Goal: Book appointment/travel/reservation

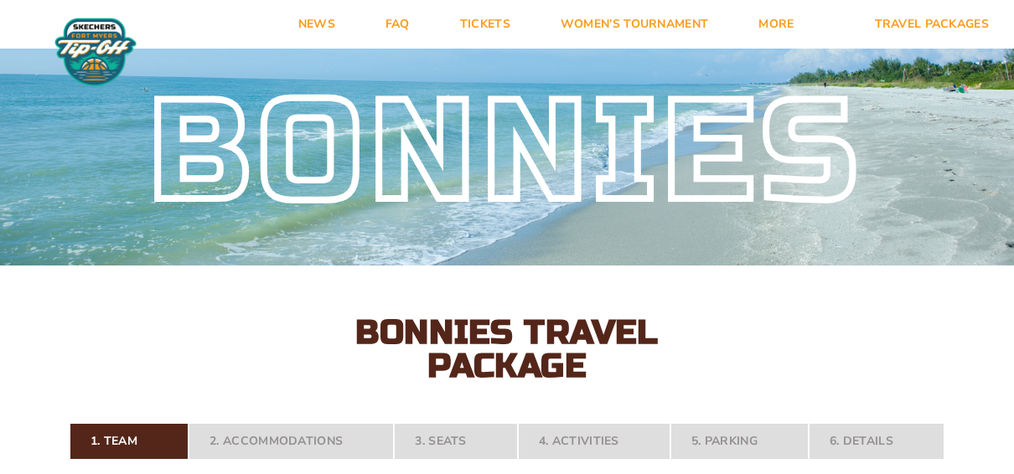
click at [689, 173] on div "Bonnies" at bounding box center [507, 153] width 1014 height 114
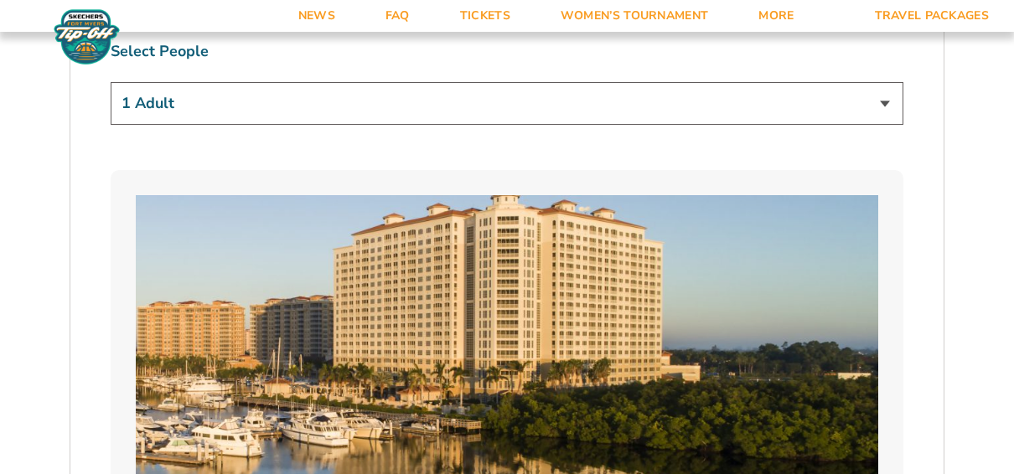
scroll to position [1056, 0]
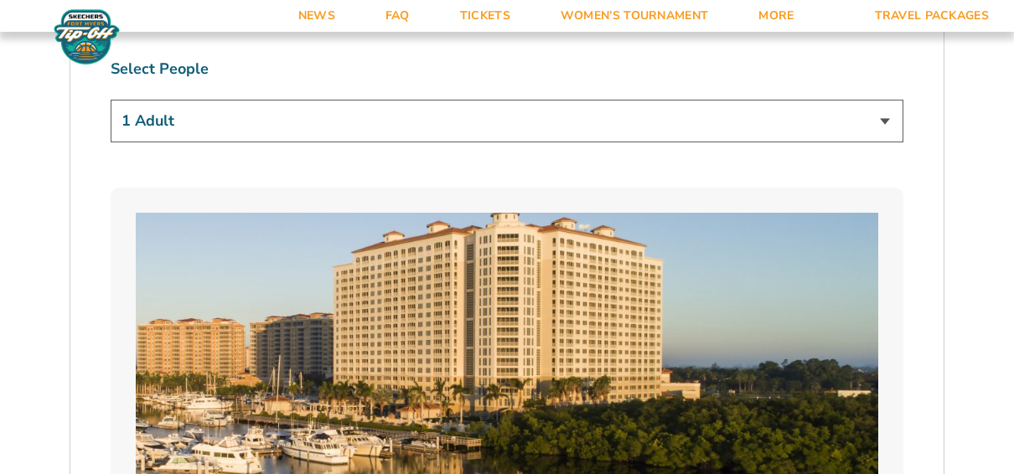
click at [877, 121] on select "1 Adult 2 Adults 3 Adults 4 Adults 2 Adults + 1 Child 2 Adults + 2 Children 2 A…" at bounding box center [507, 121] width 793 height 43
select select "2 Adults"
click at [111, 100] on select "1 Adult 2 Adults 3 Adults 4 Adults 2 Adults + 1 Child 2 Adults + 2 Children 2 A…" at bounding box center [507, 121] width 793 height 43
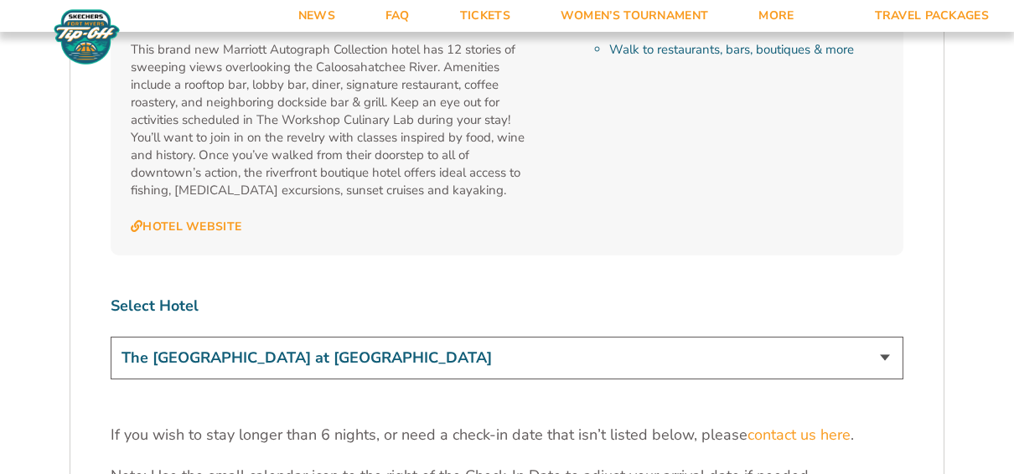
scroll to position [4906, 0]
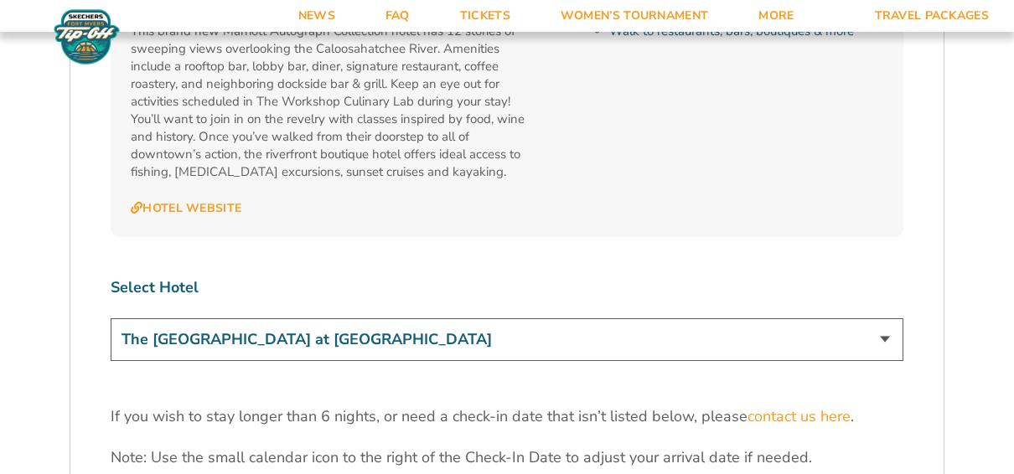
click at [895, 318] on select "The [GEOGRAPHIC_DATA] at [GEOGRAPHIC_DATA] [GEOGRAPHIC_DATA] [GEOGRAPHIC_DATA],…" at bounding box center [507, 339] width 793 height 43
click at [111, 318] on select "The [GEOGRAPHIC_DATA] at [GEOGRAPHIC_DATA] [GEOGRAPHIC_DATA] [GEOGRAPHIC_DATA],…" at bounding box center [507, 339] width 793 height 43
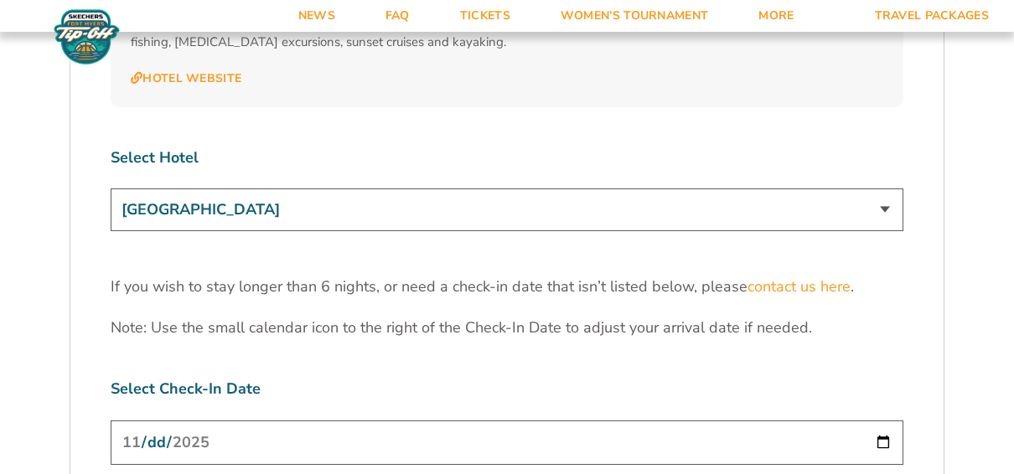
scroll to position [4993, 0]
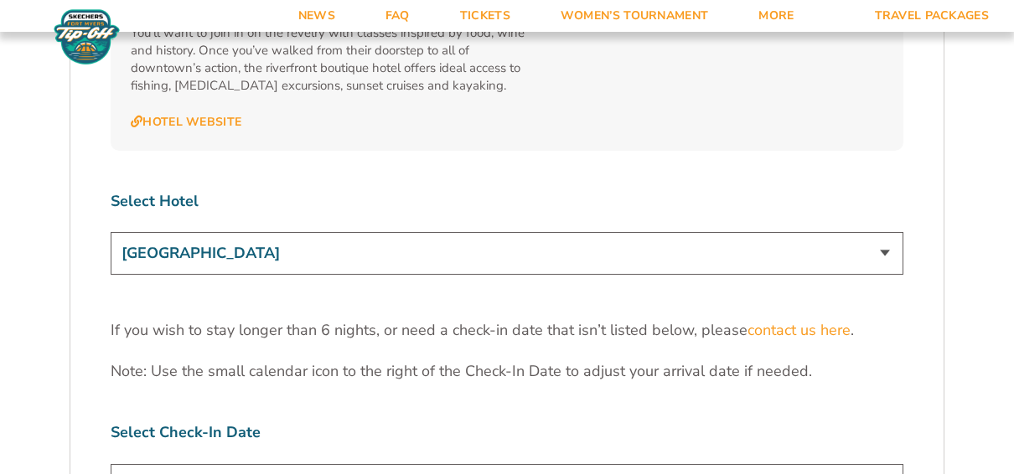
click at [882, 232] on select "The [GEOGRAPHIC_DATA] at [GEOGRAPHIC_DATA] [GEOGRAPHIC_DATA] [GEOGRAPHIC_DATA],…" at bounding box center [507, 253] width 793 height 43
click at [111, 232] on select "The [GEOGRAPHIC_DATA] at [GEOGRAPHIC_DATA] [GEOGRAPHIC_DATA] [GEOGRAPHIC_DATA],…" at bounding box center [507, 253] width 793 height 43
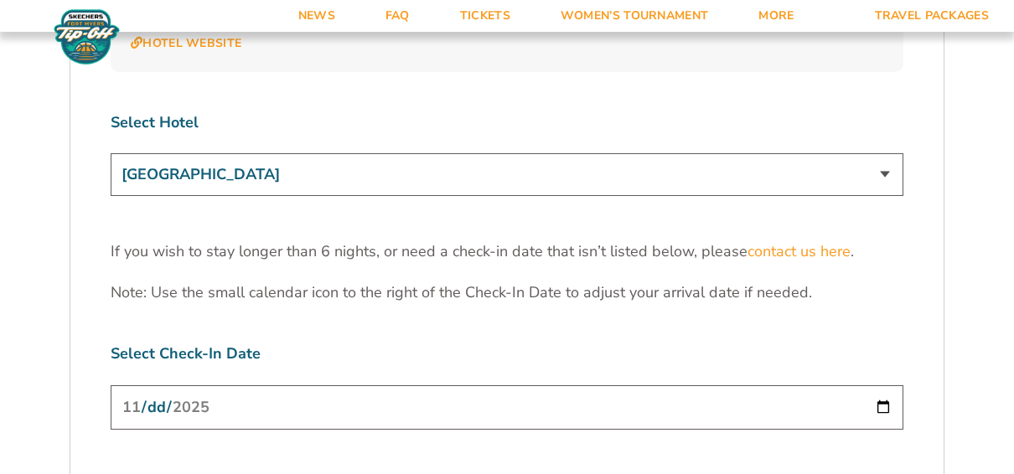
scroll to position [5002, 0]
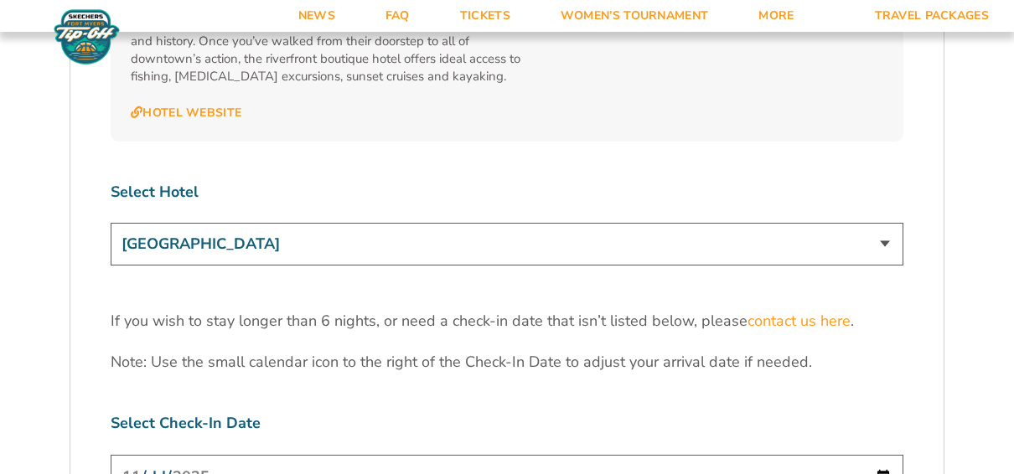
click at [881, 223] on select "The [GEOGRAPHIC_DATA] at [GEOGRAPHIC_DATA] [GEOGRAPHIC_DATA] [GEOGRAPHIC_DATA],…" at bounding box center [507, 244] width 793 height 43
click at [111, 223] on select "The [GEOGRAPHIC_DATA] at [GEOGRAPHIC_DATA] [GEOGRAPHIC_DATA] [GEOGRAPHIC_DATA],…" at bounding box center [507, 244] width 793 height 43
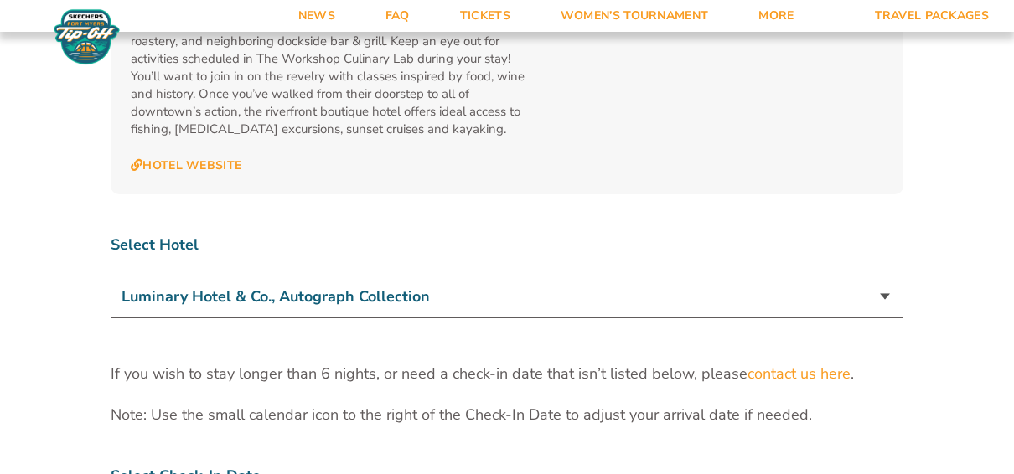
click at [891, 276] on select "The [GEOGRAPHIC_DATA] at [GEOGRAPHIC_DATA] [GEOGRAPHIC_DATA] [GEOGRAPHIC_DATA],…" at bounding box center [507, 297] width 793 height 43
select select "18749"
click at [111, 276] on select "The [GEOGRAPHIC_DATA] at [GEOGRAPHIC_DATA] [GEOGRAPHIC_DATA] [GEOGRAPHIC_DATA],…" at bounding box center [507, 297] width 793 height 43
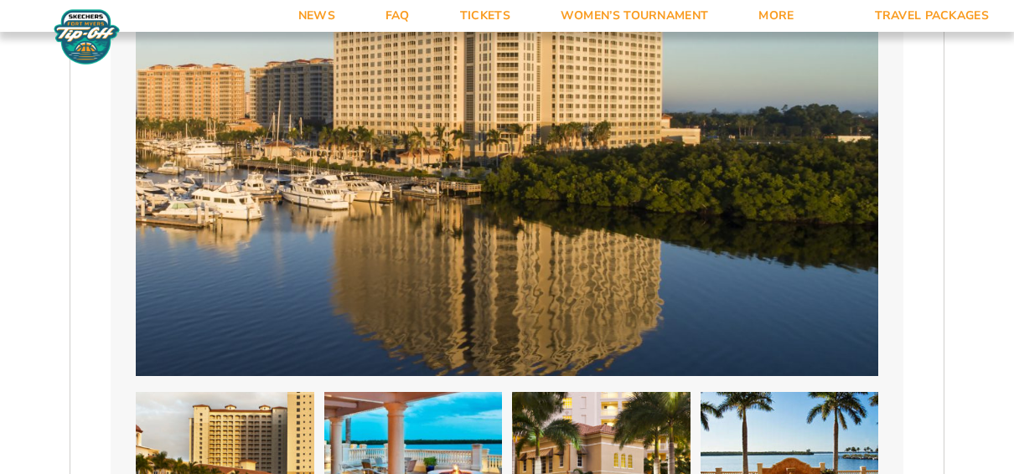
scroll to position [0, 0]
